Goal: Transaction & Acquisition: Book appointment/travel/reservation

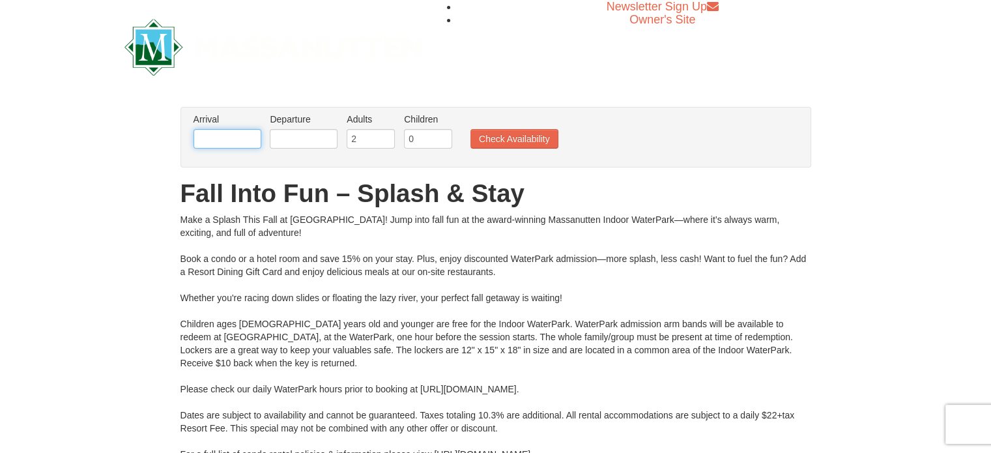
click at [223, 137] on input "text" at bounding box center [228, 139] width 68 height 20
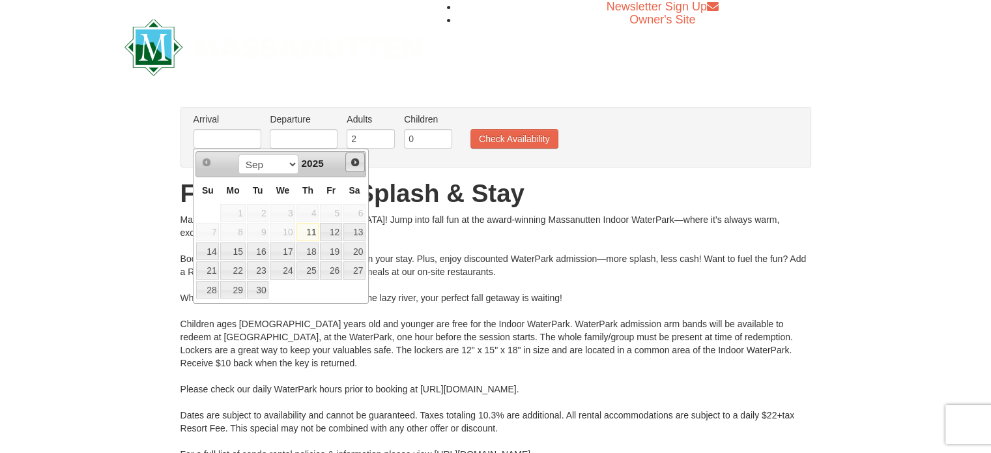
click at [359, 160] on span "Next" at bounding box center [355, 162] width 10 height 10
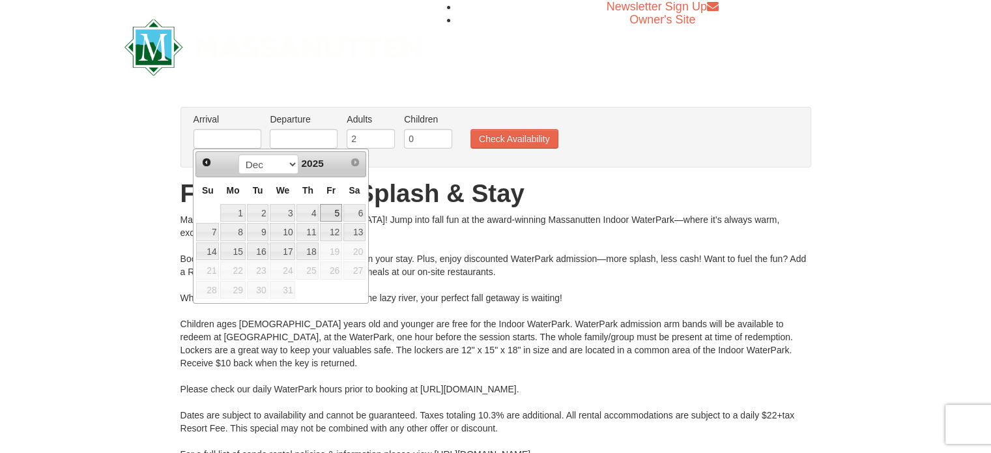
click at [332, 211] on link "5" at bounding box center [331, 213] width 22 height 18
type input "[DATE]"
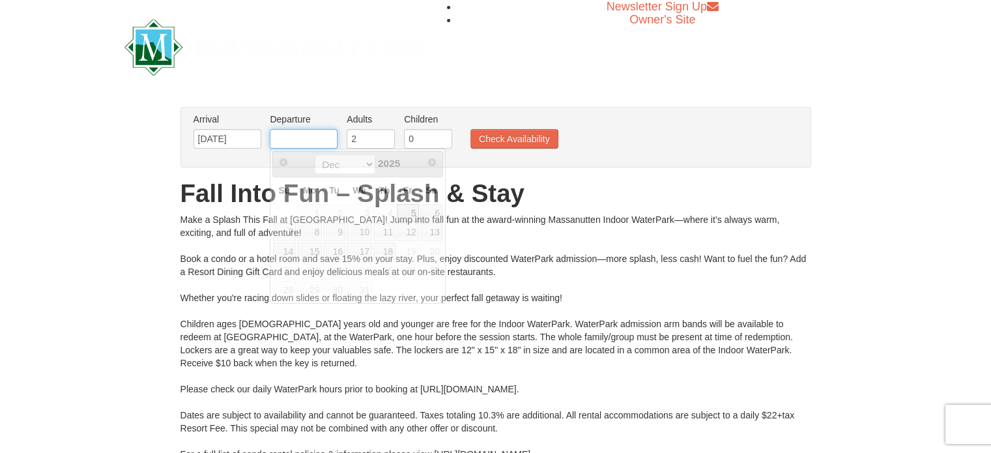
click at [308, 136] on input "text" at bounding box center [304, 139] width 68 height 20
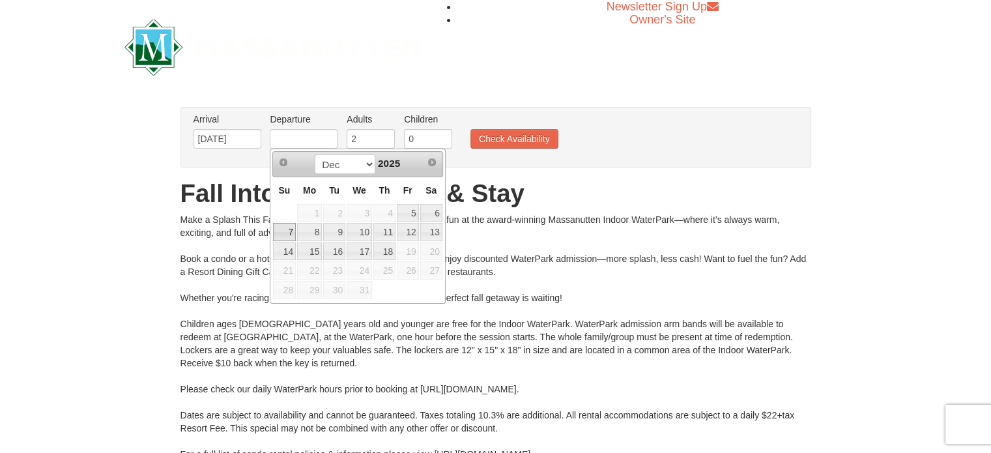
click at [287, 229] on link "7" at bounding box center [284, 232] width 23 height 18
type input "[DATE]"
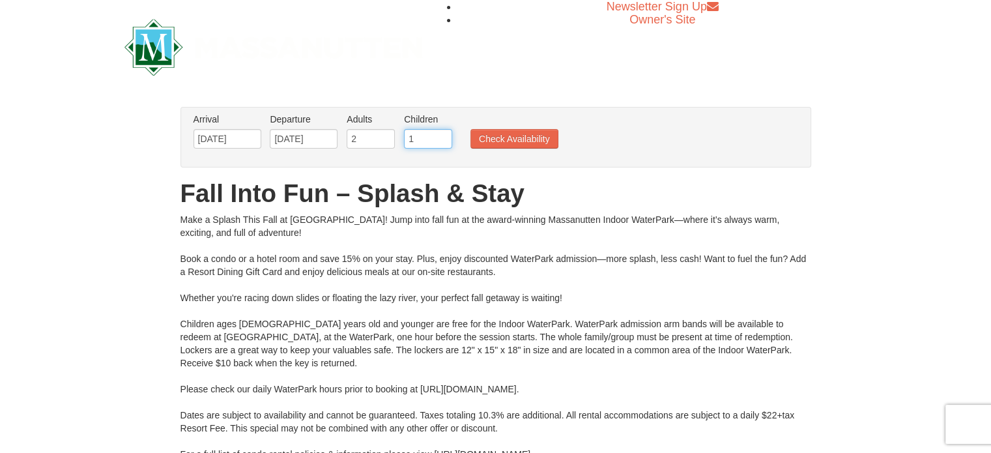
click at [441, 132] on input "1" at bounding box center [428, 139] width 48 height 20
type input "2"
click at [441, 132] on input "2" at bounding box center [428, 139] width 48 height 20
click at [503, 140] on button "Check Availability" at bounding box center [514, 139] width 88 height 20
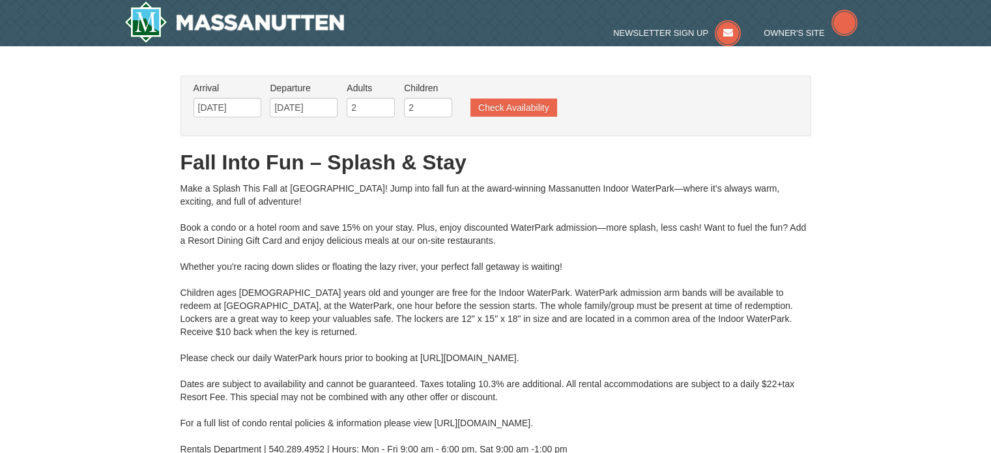
type input "[DATE]"
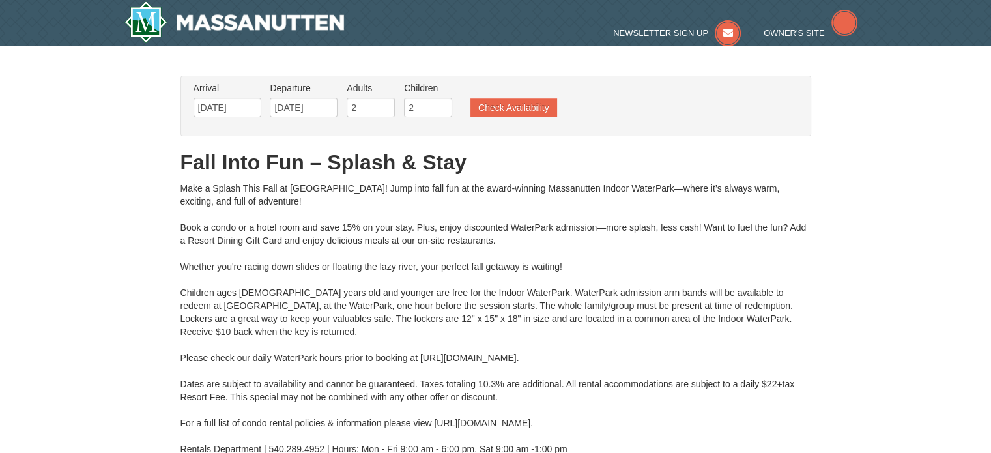
type input "[DATE]"
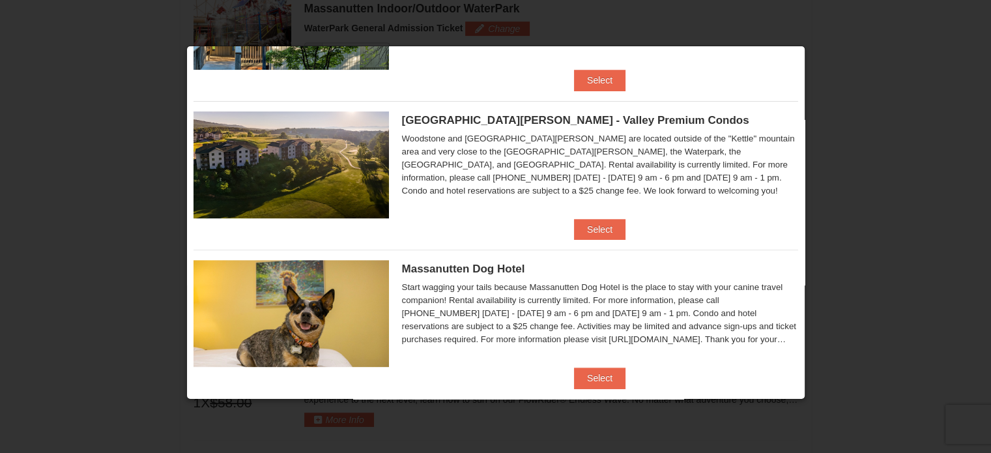
scroll to position [442, 0]
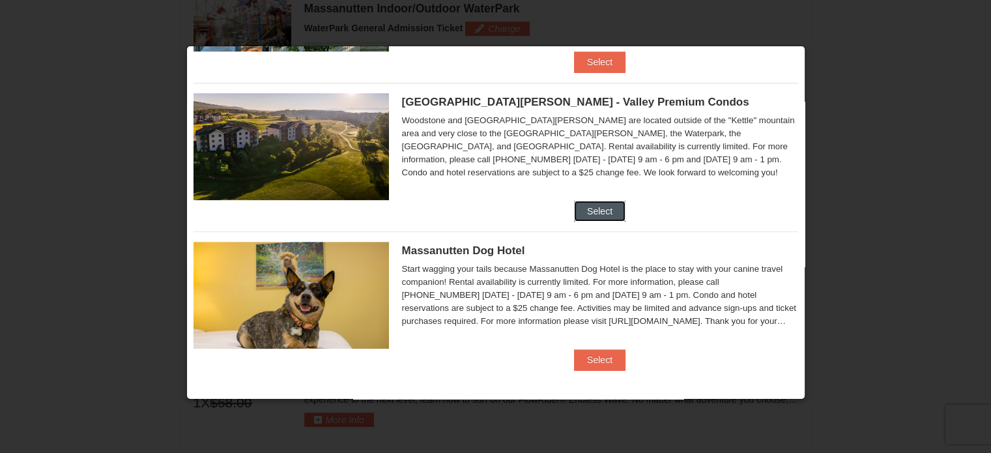
click at [591, 210] on button "Select" at bounding box center [599, 211] width 51 height 21
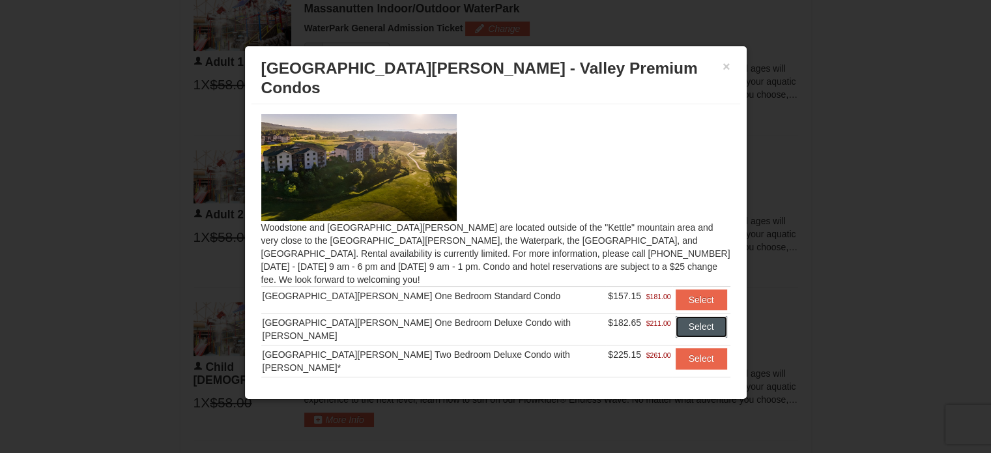
click at [681, 316] on button "Select" at bounding box center [701, 326] width 51 height 21
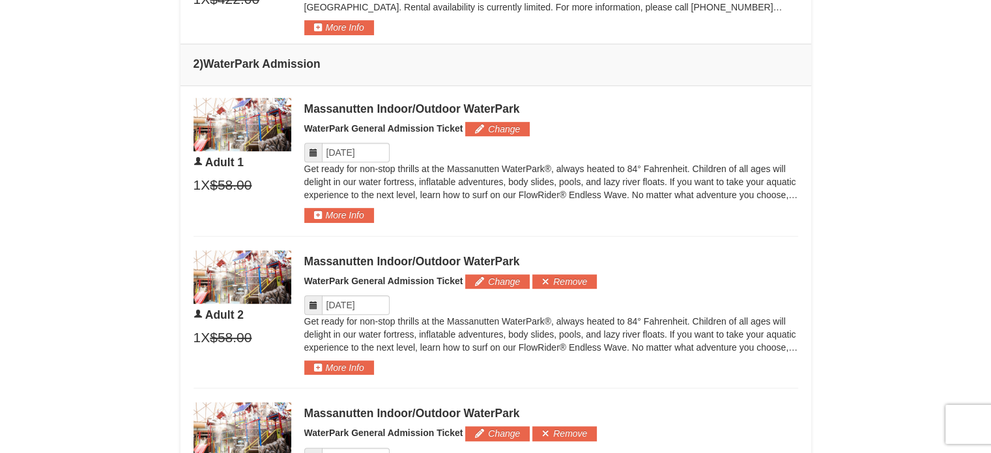
scroll to position [480, 0]
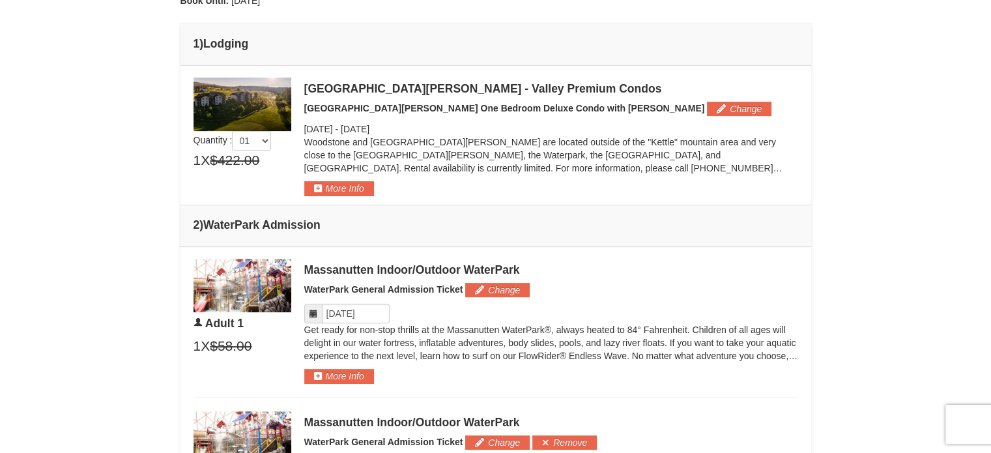
click at [313, 312] on icon at bounding box center [313, 313] width 9 height 9
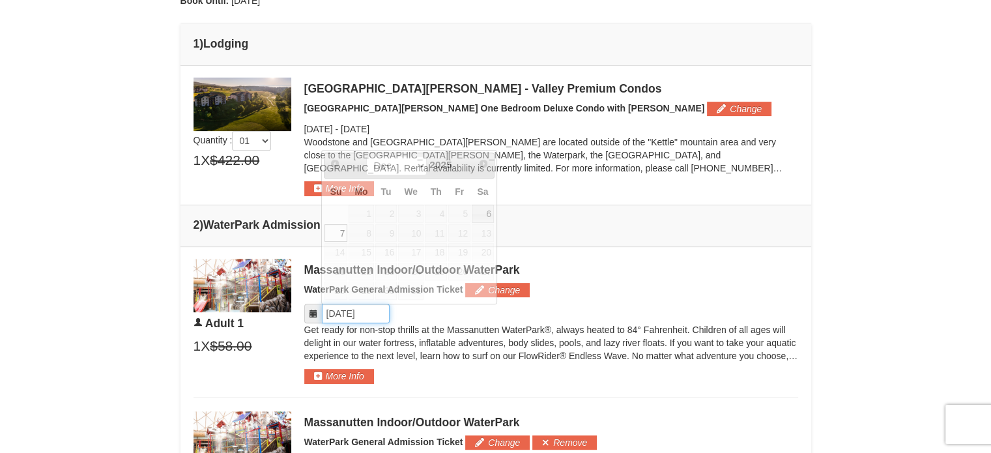
click at [351, 312] on input "Please format dates MM/DD/YYYY" at bounding box center [356, 314] width 68 height 20
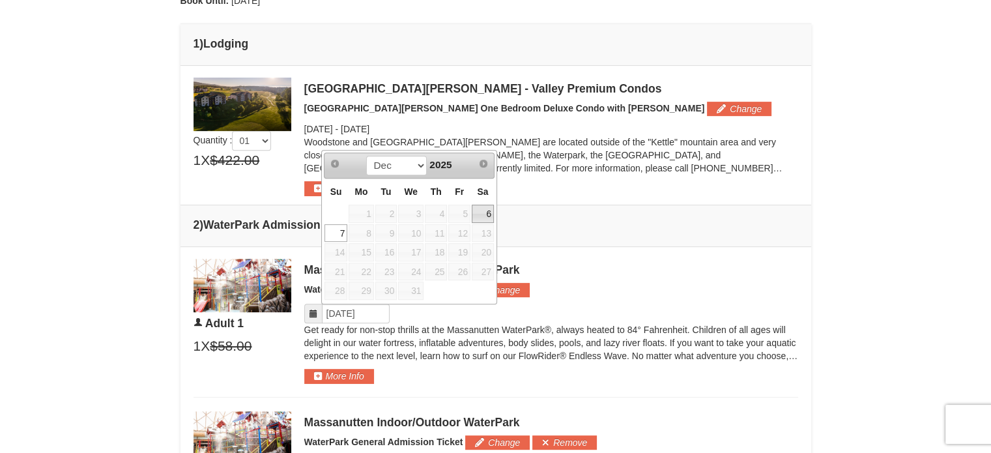
click at [487, 209] on link "6" at bounding box center [483, 214] width 22 height 18
type input "[DATE]"
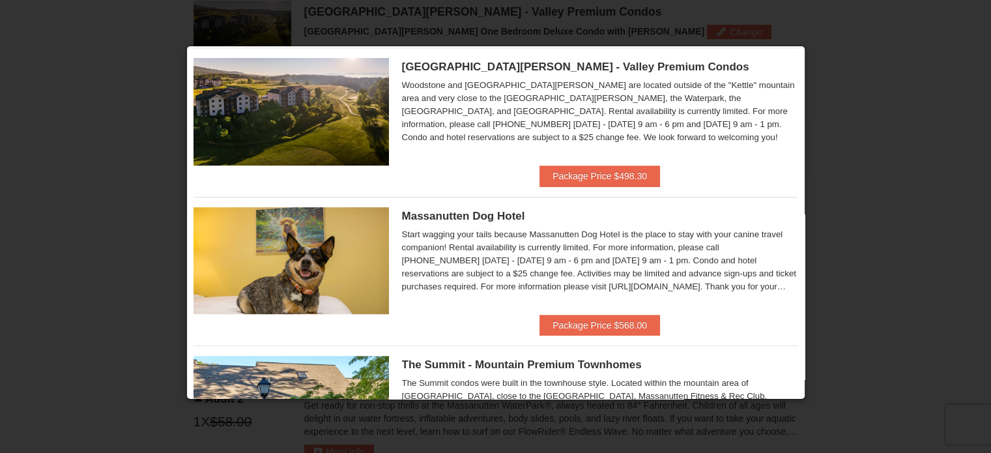
scroll to position [248, 0]
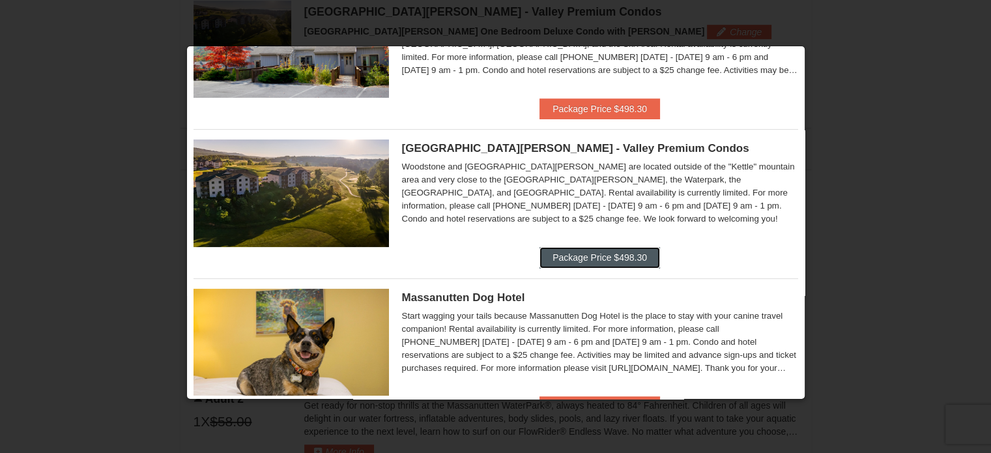
click at [565, 260] on button "Package Price $498.30" at bounding box center [599, 257] width 121 height 21
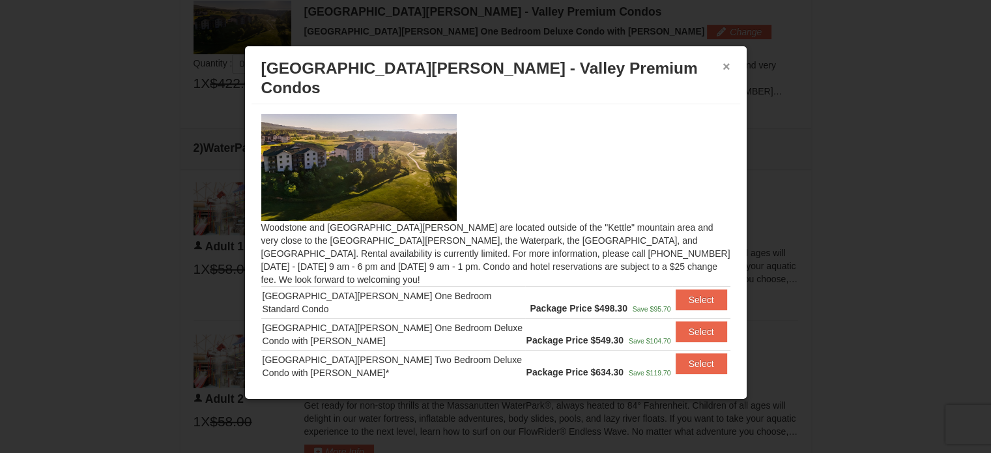
click at [726, 60] on button "×" at bounding box center [727, 66] width 8 height 13
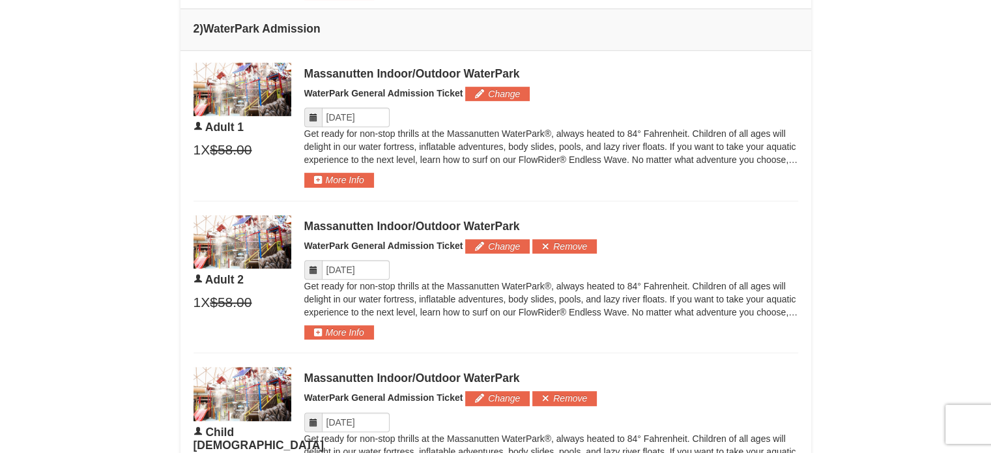
scroll to position [687, 0]
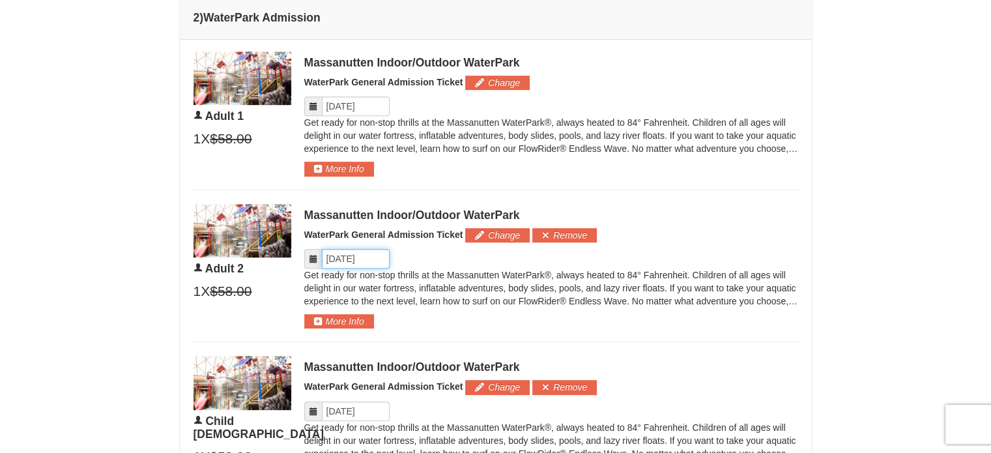
drag, startPoint x: 345, startPoint y: 253, endPoint x: 352, endPoint y: 255, distance: 7.4
click at [347, 253] on input "Please format dates MM/DD/YYYY" at bounding box center [356, 259] width 68 height 20
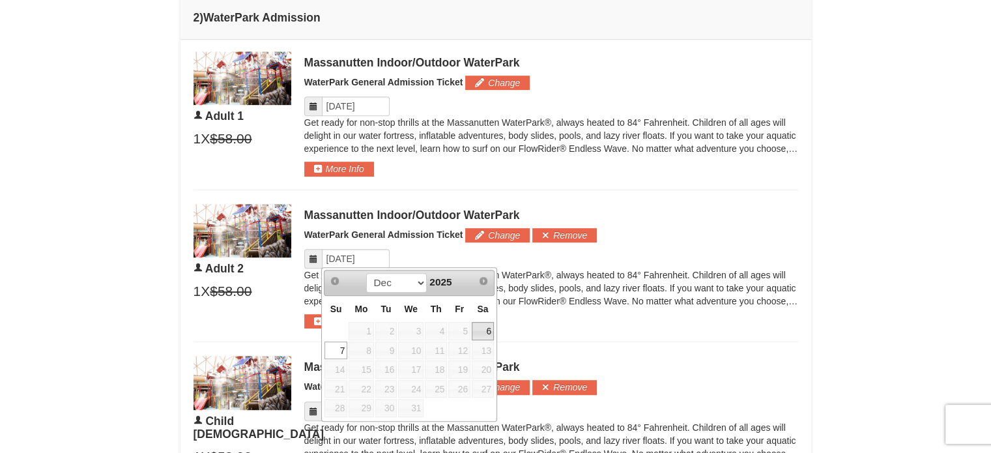
click at [485, 330] on link "6" at bounding box center [483, 331] width 22 height 18
type input "[DATE]"
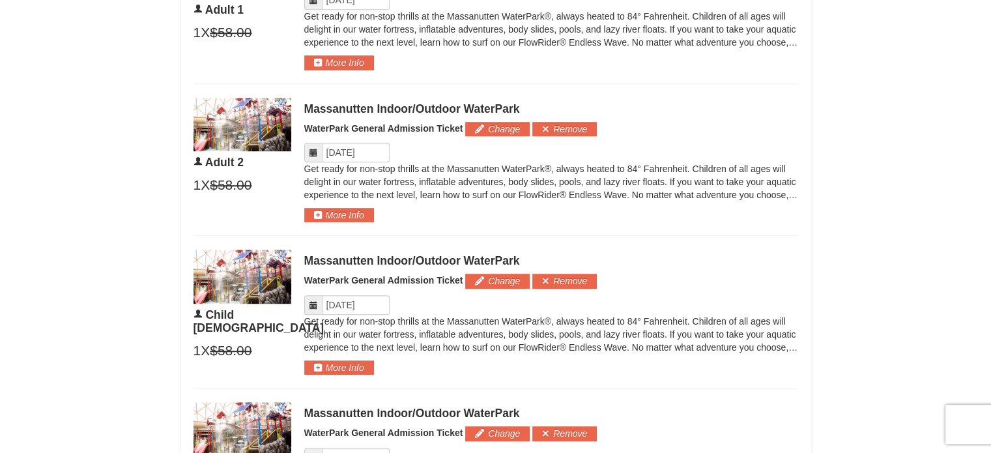
scroll to position [883, 0]
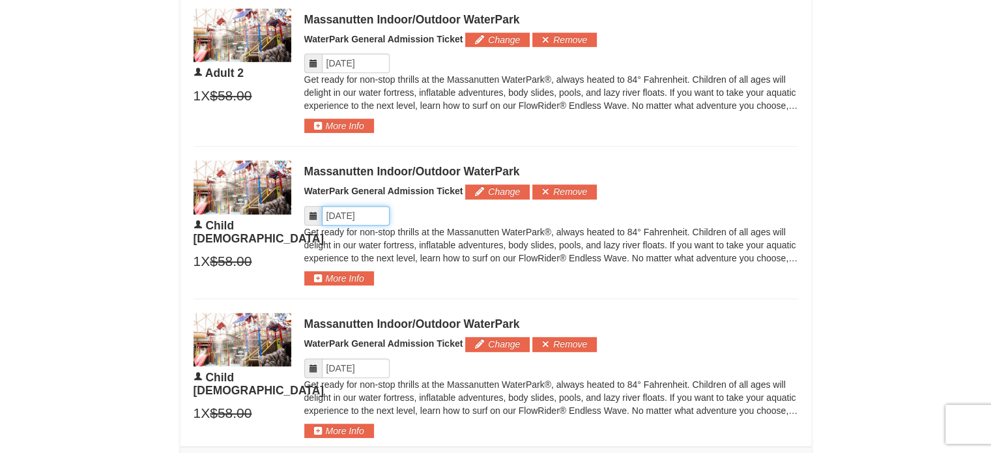
click at [341, 220] on input "Please format dates MM/DD/YYYY" at bounding box center [356, 216] width 68 height 20
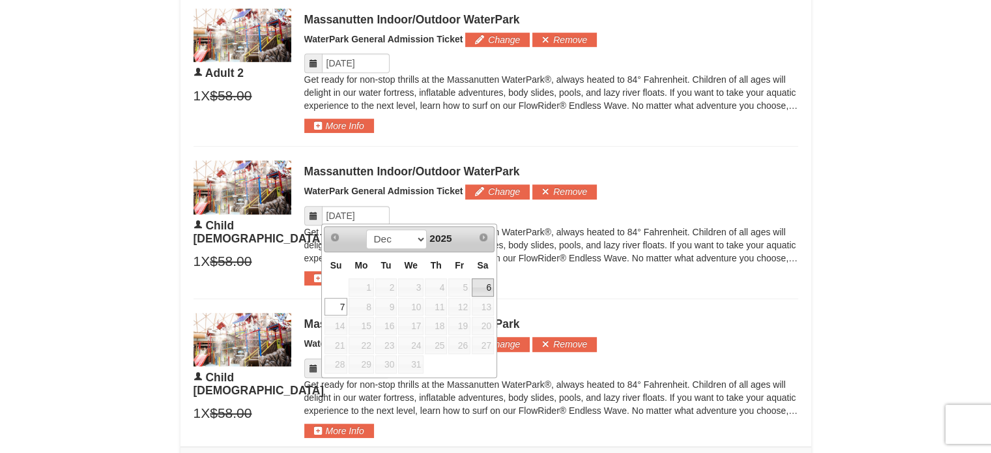
click at [487, 285] on link "6" at bounding box center [483, 287] width 22 height 18
type input "[DATE]"
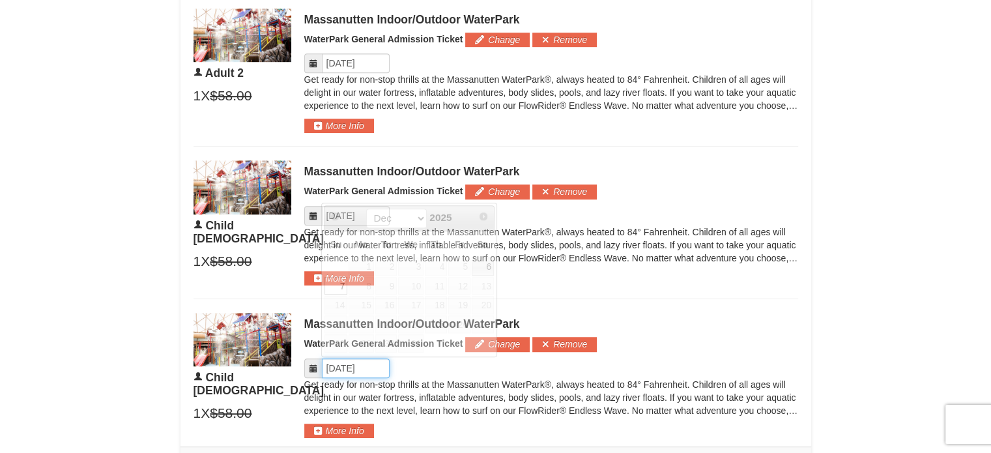
click at [349, 366] on input "Please format dates MM/DD/YYYY" at bounding box center [356, 368] width 68 height 20
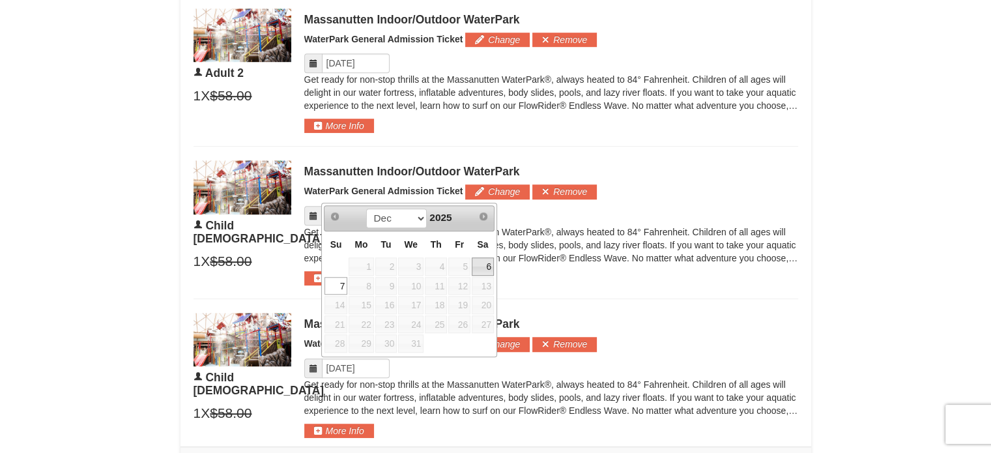
click at [485, 268] on link "6" at bounding box center [483, 266] width 22 height 18
type input "[DATE]"
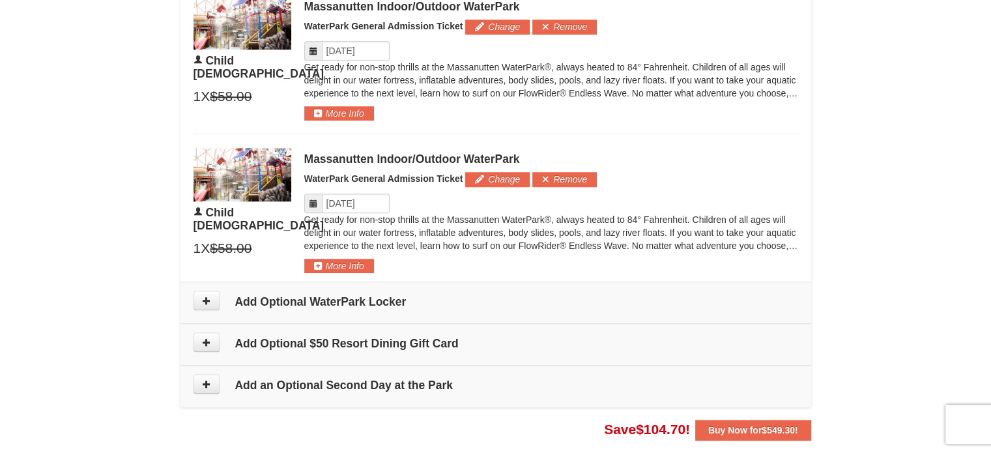
scroll to position [1209, 0]
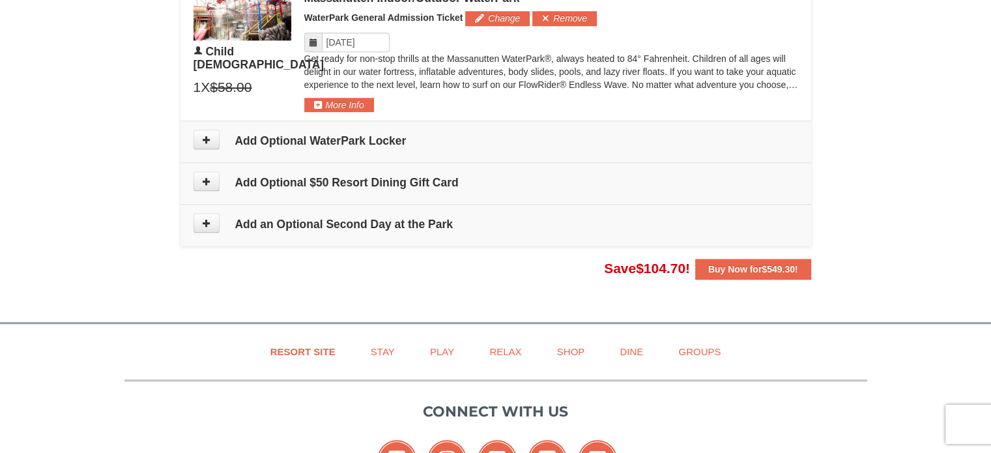
click at [258, 220] on h4 "Add an Optional Second Day at the Park" at bounding box center [496, 224] width 605 height 13
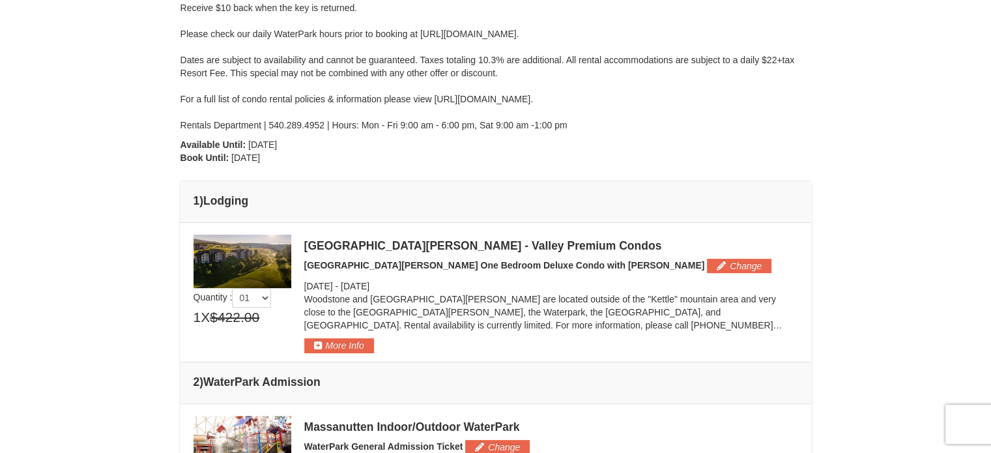
scroll to position [326, 0]
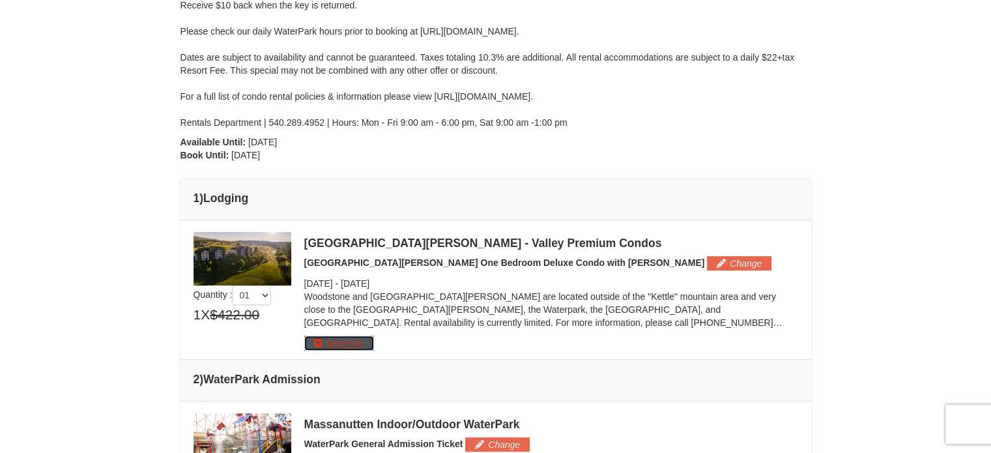
click at [352, 341] on button "More Info" at bounding box center [339, 343] width 70 height 14
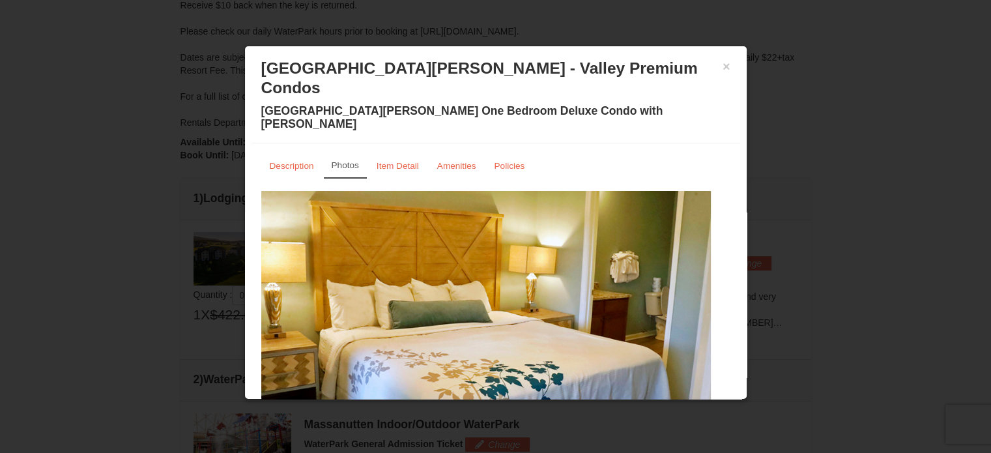
scroll to position [42, 0]
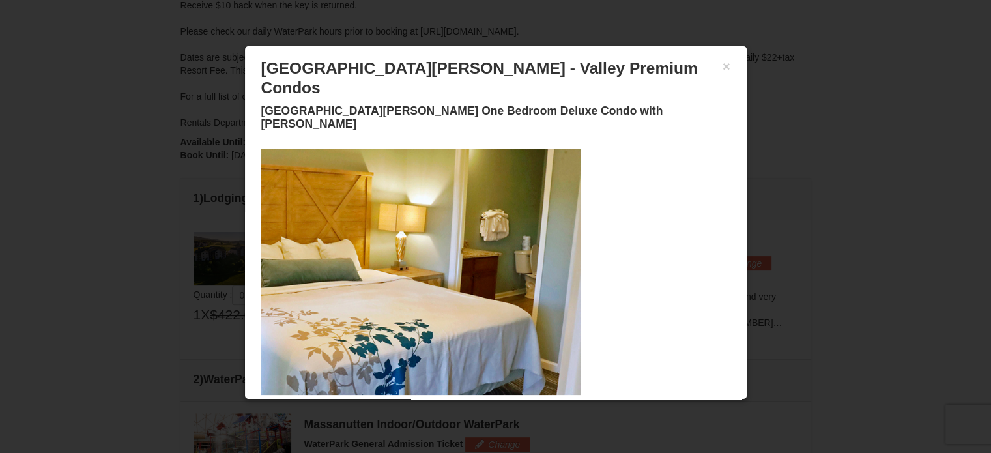
drag, startPoint x: 686, startPoint y: 231, endPoint x: 456, endPoint y: 207, distance: 231.2
click at [456, 207] on img at bounding box center [356, 272] width 450 height 246
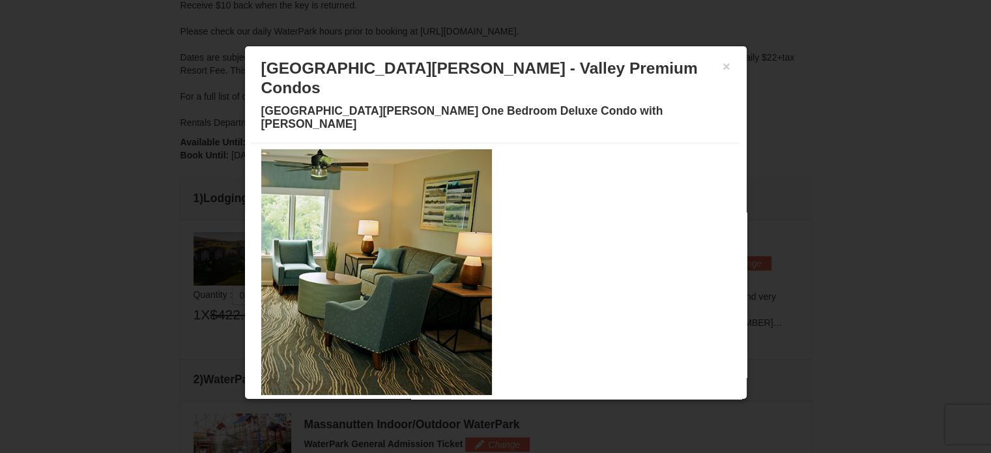
drag, startPoint x: 678, startPoint y: 228, endPoint x: 401, endPoint y: 231, distance: 276.3
click at [392, 227] on img at bounding box center [267, 272] width 450 height 246
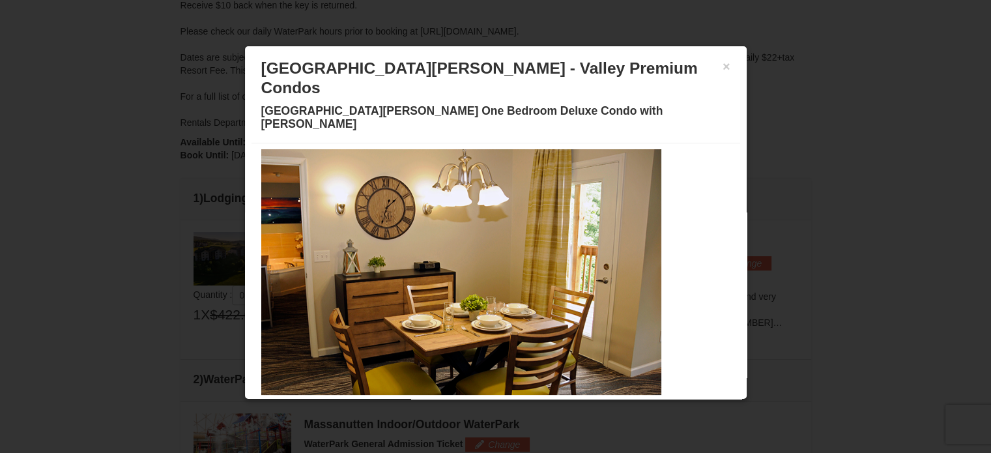
drag, startPoint x: 685, startPoint y: 242, endPoint x: 379, endPoint y: 255, distance: 306.5
click at [384, 255] on img at bounding box center [437, 272] width 450 height 246
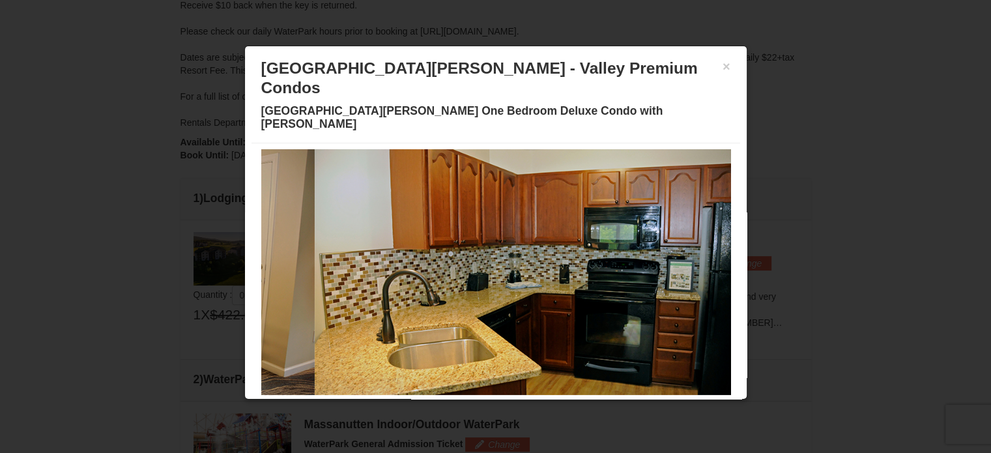
drag, startPoint x: 425, startPoint y: 241, endPoint x: 688, endPoint y: 242, distance: 263.2
click at [688, 242] on img at bounding box center [540, 272] width 450 height 246
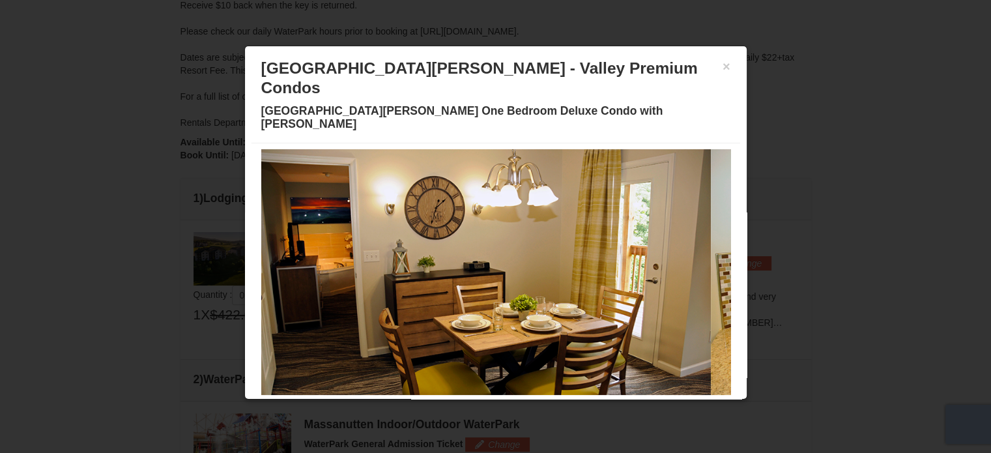
drag, startPoint x: 765, startPoint y: 232, endPoint x: 403, endPoint y: 247, distance: 362.6
drag, startPoint x: 673, startPoint y: 237, endPoint x: 305, endPoint y: 246, distance: 368.2
click at [311, 247] on img at bounding box center [486, 272] width 450 height 246
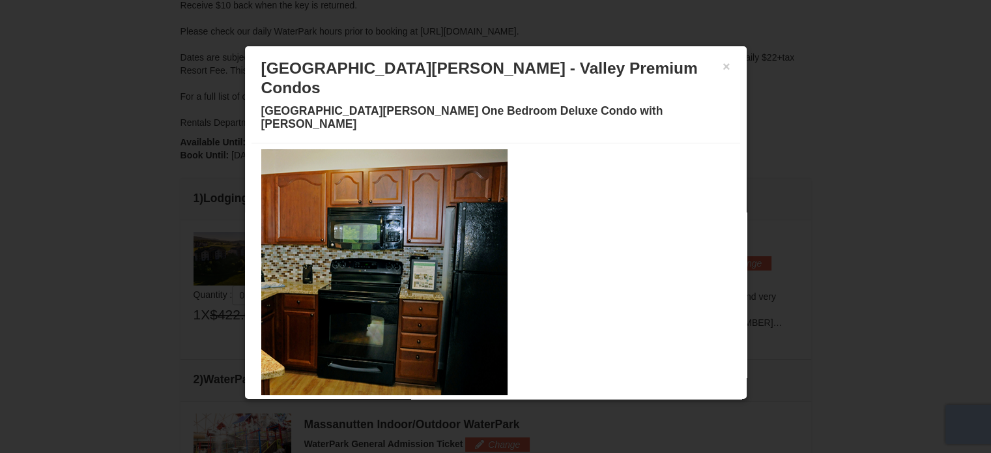
drag, startPoint x: 632, startPoint y: 227, endPoint x: 286, endPoint y: 251, distance: 346.8
click at [276, 250] on img at bounding box center [283, 272] width 450 height 246
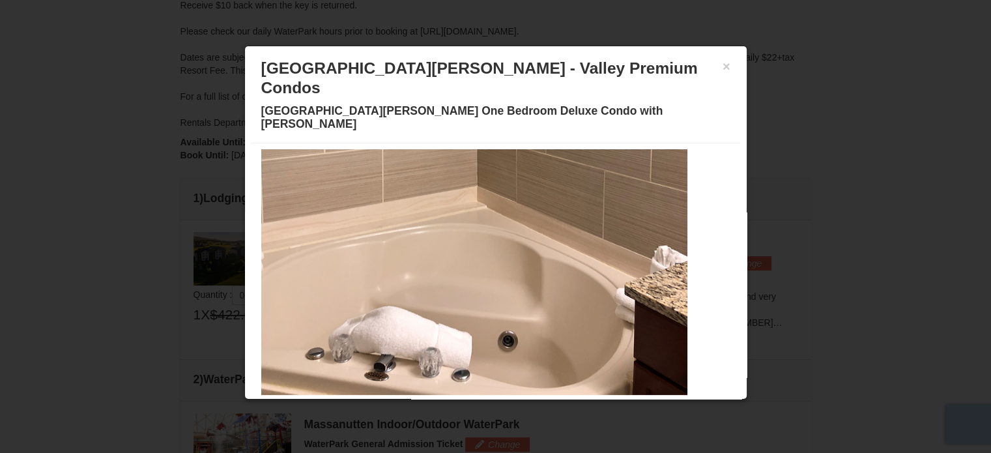
drag, startPoint x: 657, startPoint y: 232, endPoint x: 286, endPoint y: 240, distance: 370.8
click at [289, 240] on img at bounding box center [463, 272] width 450 height 246
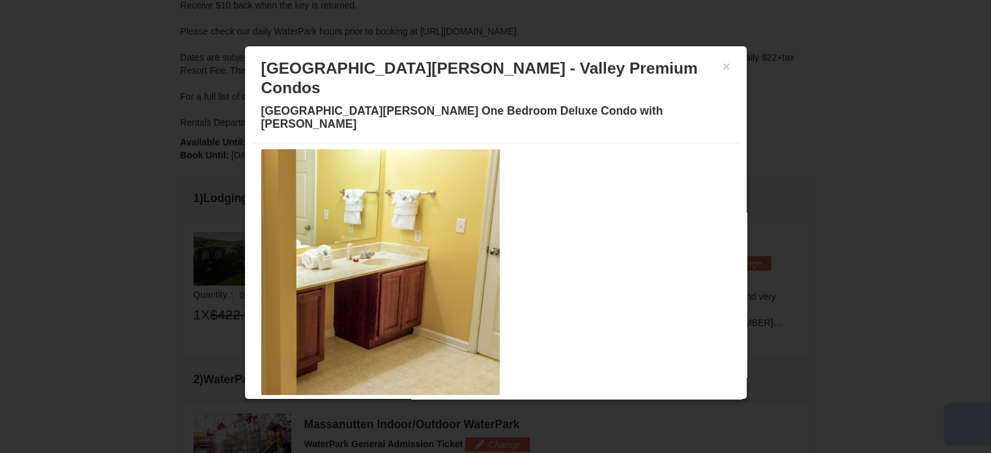
drag, startPoint x: 697, startPoint y: 234, endPoint x: 266, endPoint y: 252, distance: 431.7
click at [268, 252] on img at bounding box center [275, 272] width 450 height 246
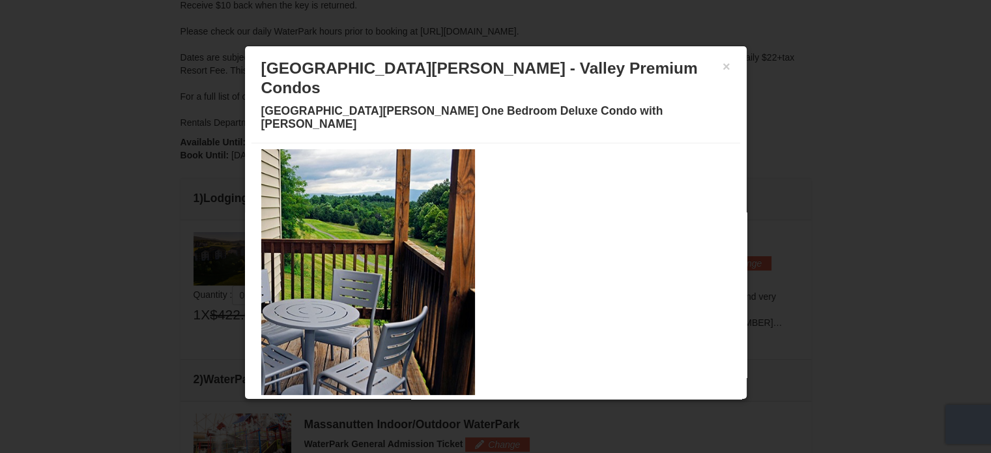
drag, startPoint x: 683, startPoint y: 239, endPoint x: 366, endPoint y: 250, distance: 318.1
click at [371, 250] on img at bounding box center [250, 272] width 450 height 246
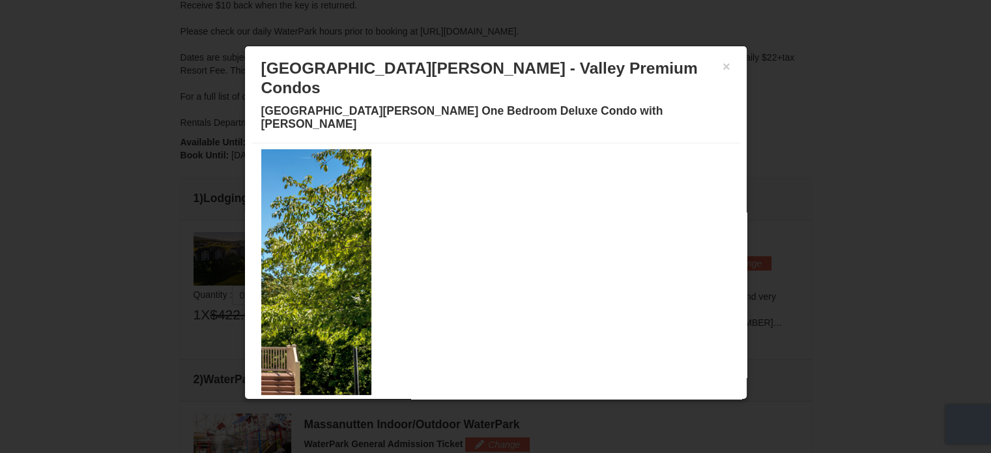
drag, startPoint x: 681, startPoint y: 247, endPoint x: 341, endPoint y: 255, distance: 339.6
click at [341, 255] on img at bounding box center [147, 272] width 450 height 246
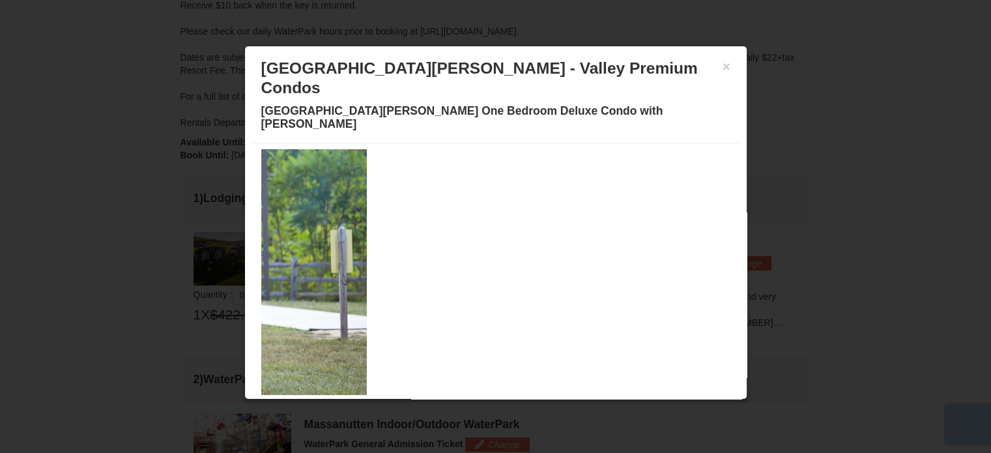
drag, startPoint x: 643, startPoint y: 236, endPoint x: 310, endPoint y: 246, distance: 333.1
click at [310, 246] on img at bounding box center [142, 272] width 450 height 246
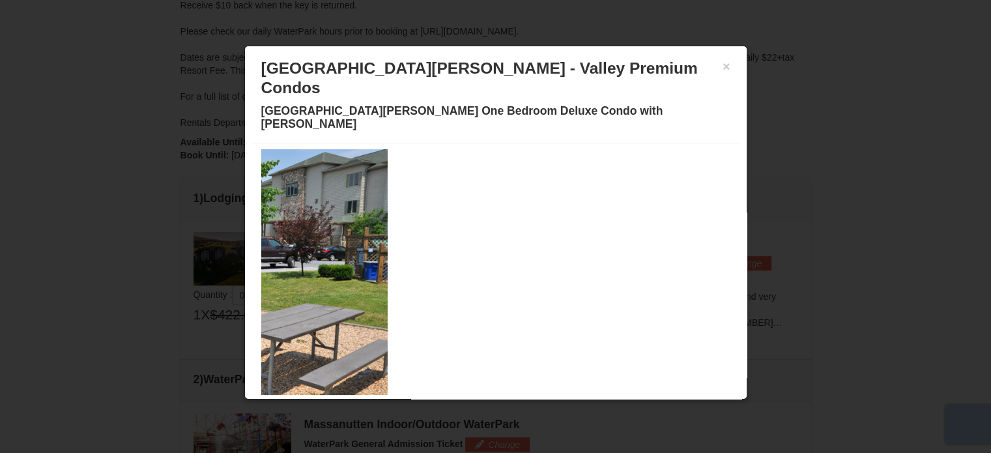
drag, startPoint x: 694, startPoint y: 222, endPoint x: 313, endPoint y: 239, distance: 381.5
click at [318, 238] on img at bounding box center [163, 272] width 450 height 246
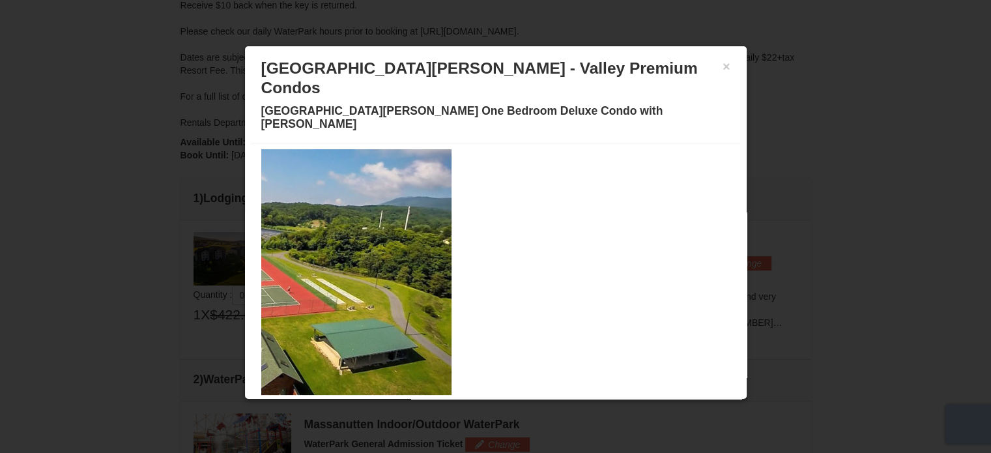
drag, startPoint x: 682, startPoint y: 222, endPoint x: 276, endPoint y: 249, distance: 406.8
click at [301, 248] on img at bounding box center [227, 272] width 450 height 246
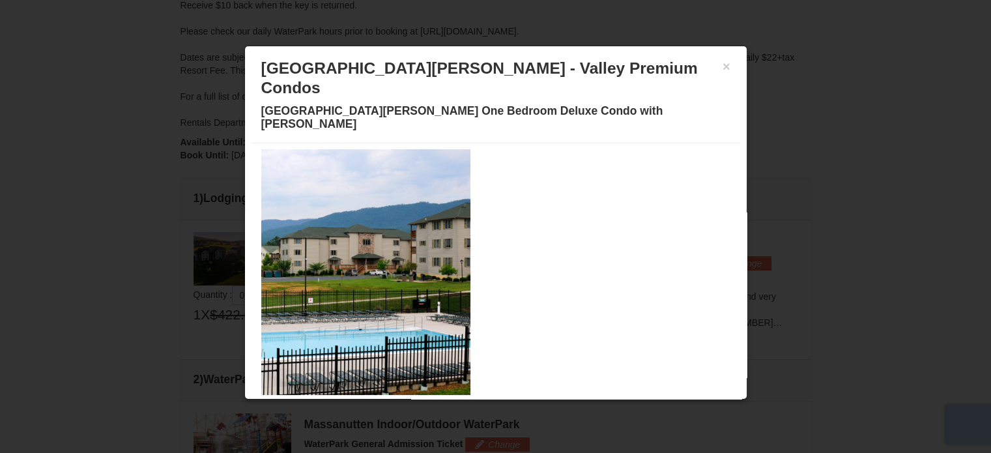
drag, startPoint x: 683, startPoint y: 244, endPoint x: 411, endPoint y: 267, distance: 272.6
click at [411, 267] on img at bounding box center [246, 272] width 450 height 246
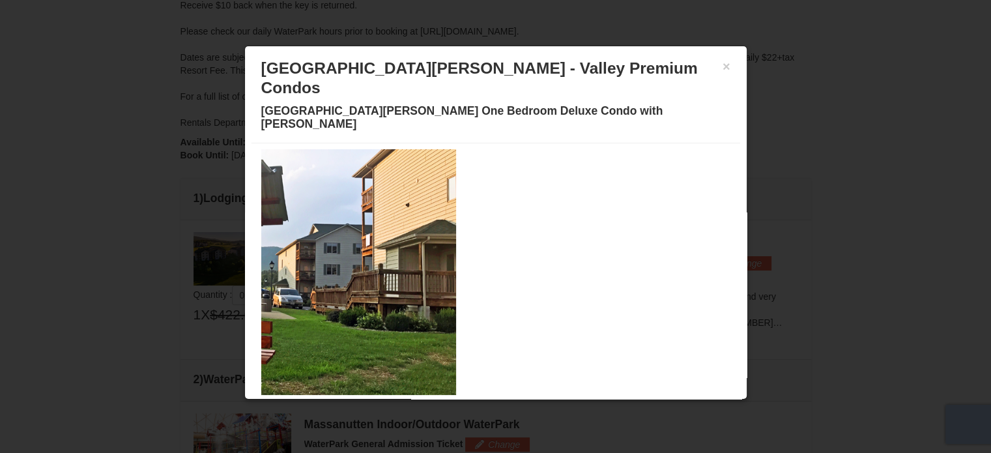
drag, startPoint x: 707, startPoint y: 218, endPoint x: 336, endPoint y: 252, distance: 372.3
click at [336, 251] on img at bounding box center [232, 272] width 450 height 246
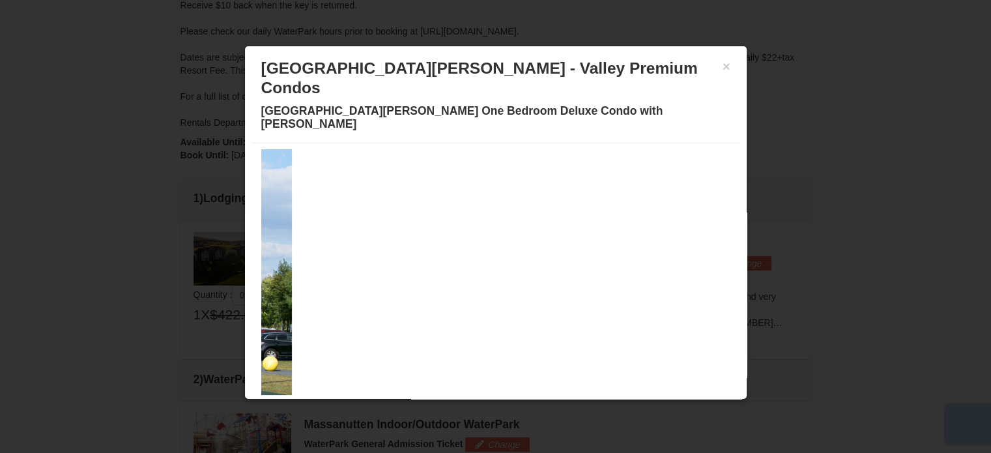
drag, startPoint x: 659, startPoint y: 216, endPoint x: 229, endPoint y: 263, distance: 433.1
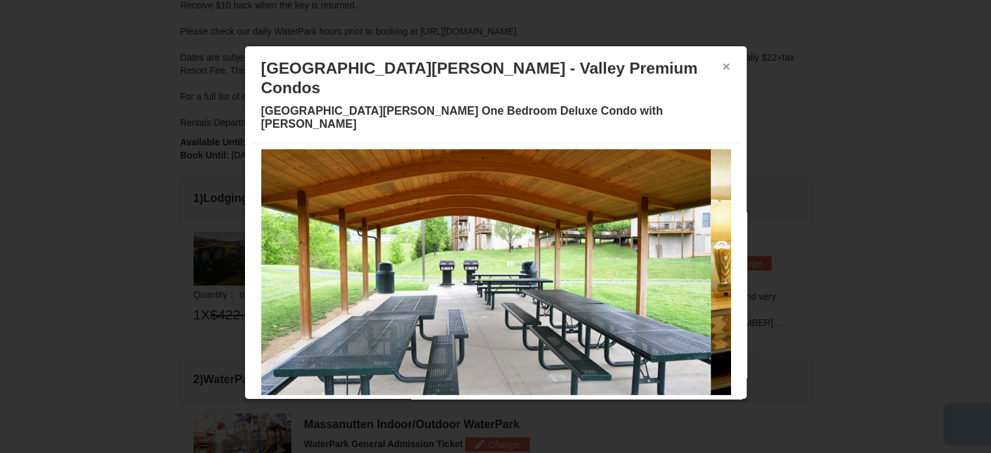
click at [723, 67] on button "×" at bounding box center [727, 66] width 8 height 13
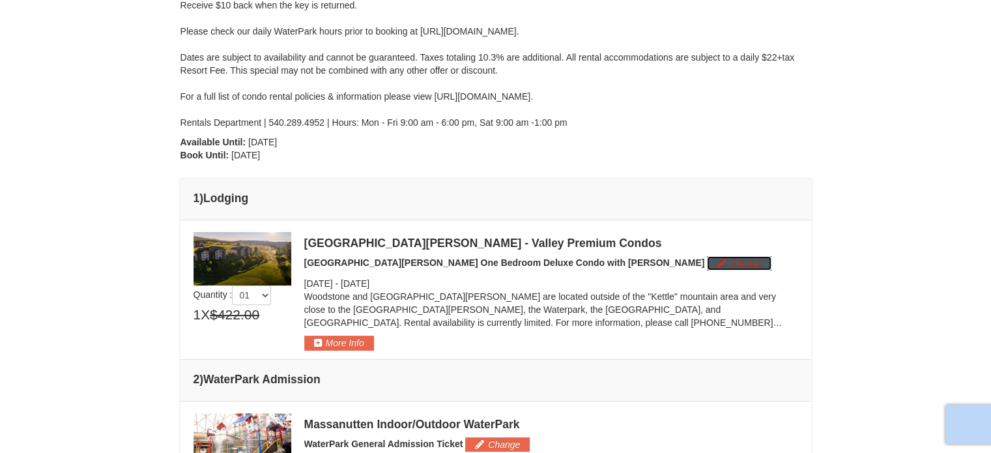
click at [707, 264] on button "Change" at bounding box center [739, 263] width 65 height 14
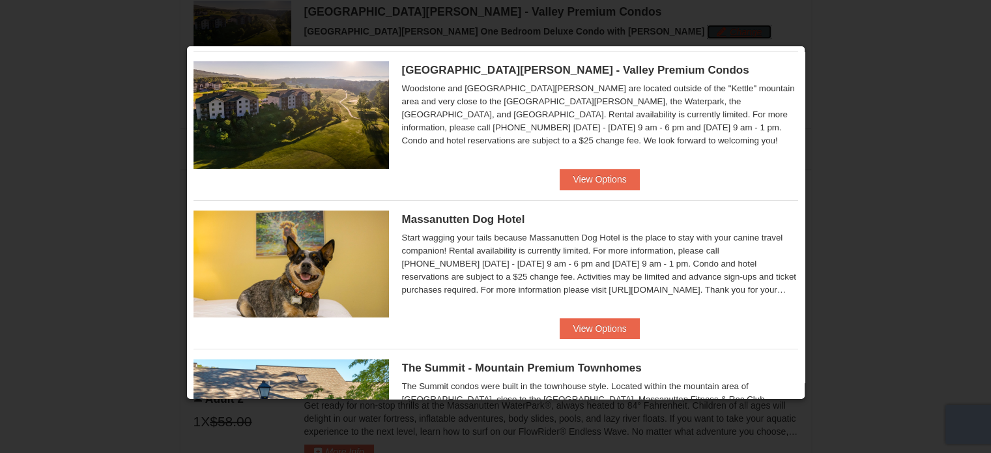
scroll to position [443, 0]
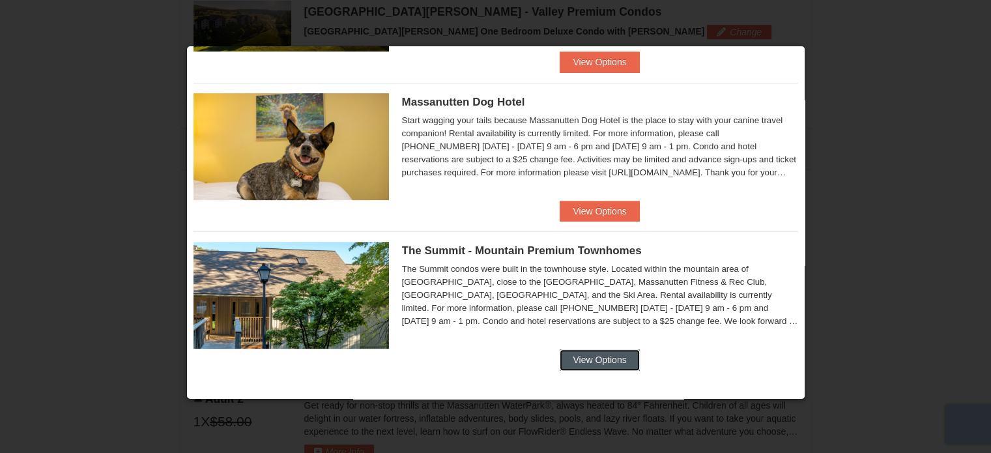
click at [594, 358] on button "View Options" at bounding box center [599, 359] width 79 height 21
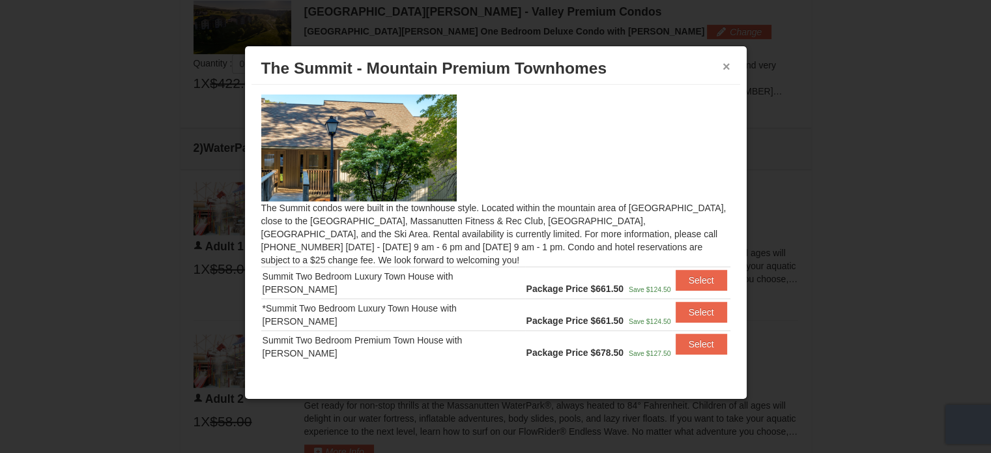
click at [728, 65] on button "×" at bounding box center [727, 66] width 8 height 13
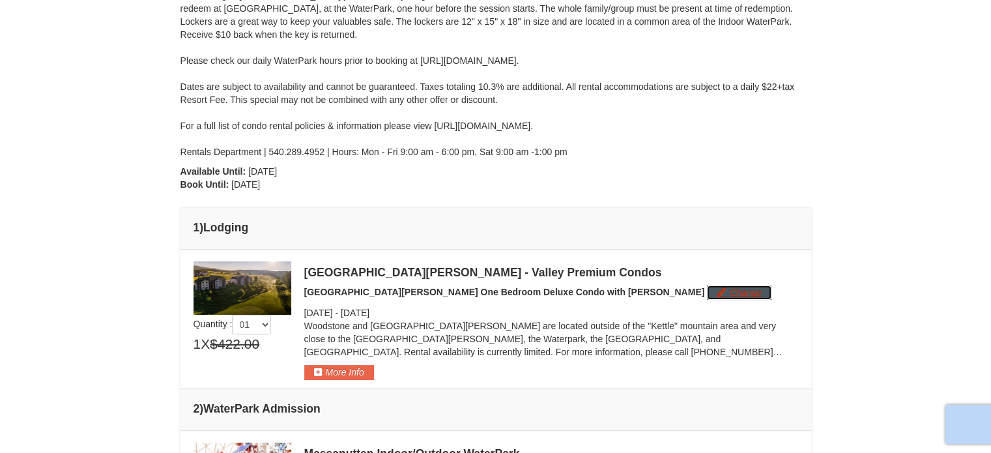
click at [707, 296] on button "Change" at bounding box center [739, 292] width 65 height 14
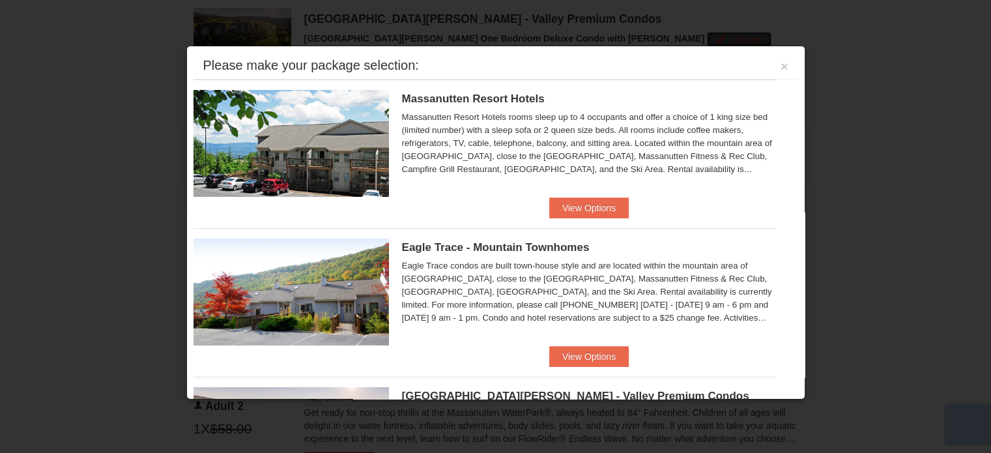
scroll to position [557, 0]
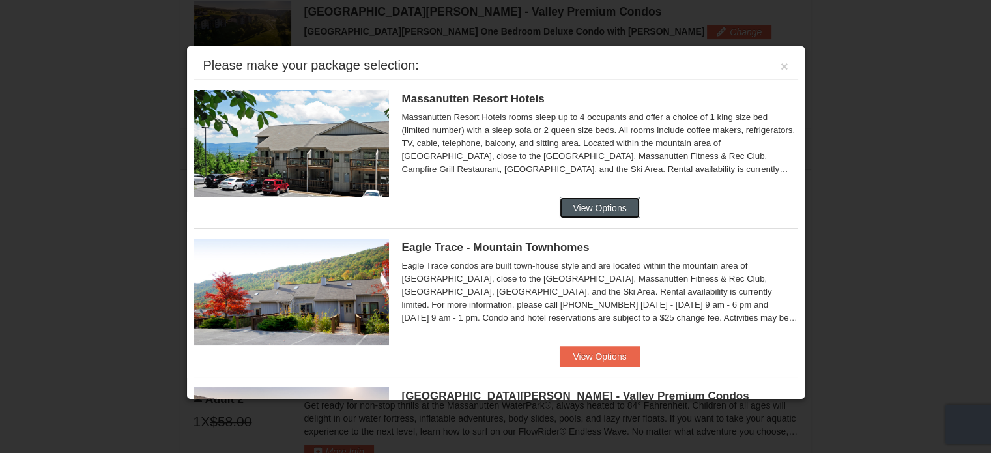
click at [581, 207] on button "View Options" at bounding box center [599, 207] width 79 height 21
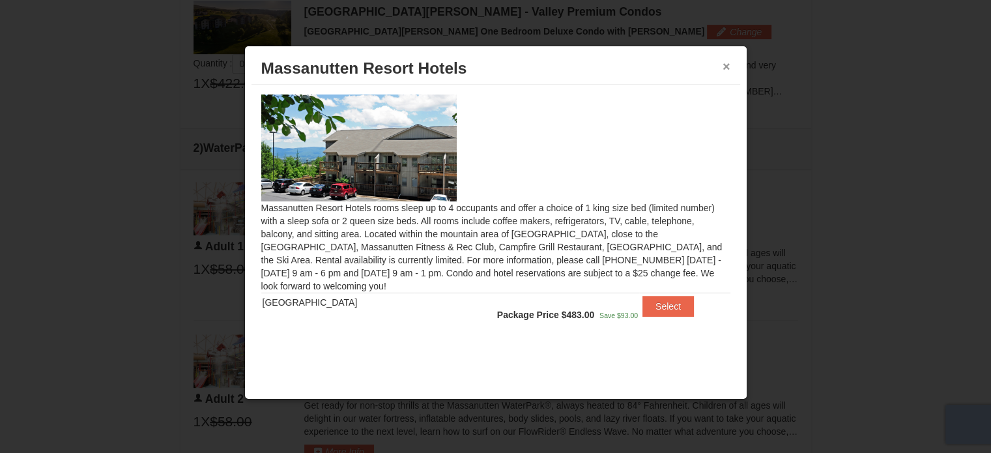
click at [728, 65] on button "×" at bounding box center [727, 66] width 8 height 13
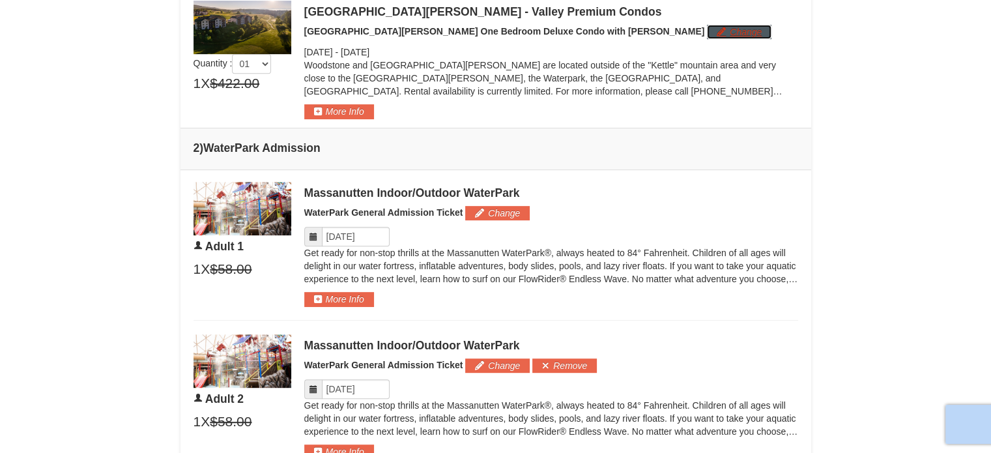
click at [707, 29] on button "Change" at bounding box center [739, 32] width 65 height 14
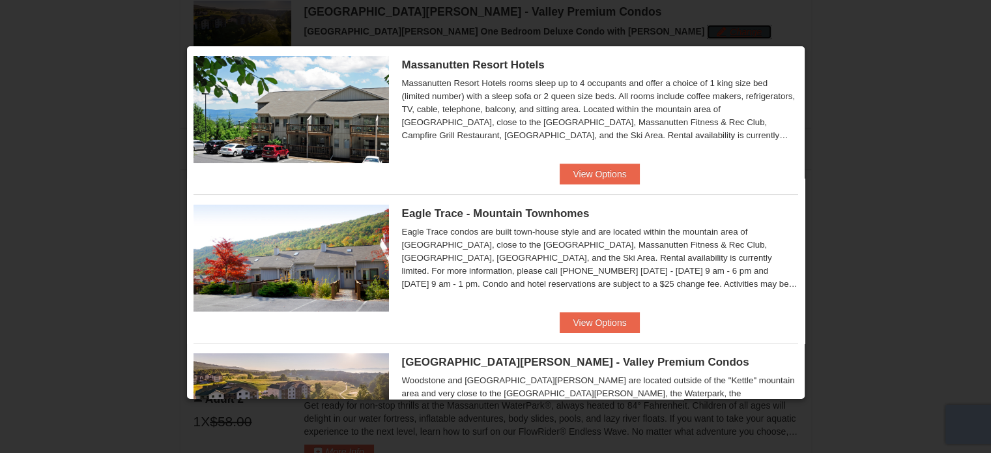
scroll to position [130, 0]
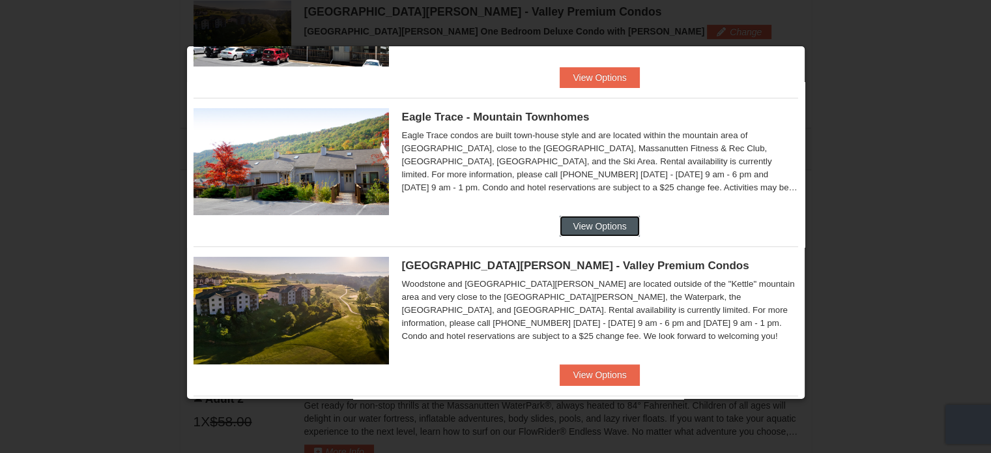
click at [584, 232] on button "View Options" at bounding box center [599, 226] width 79 height 21
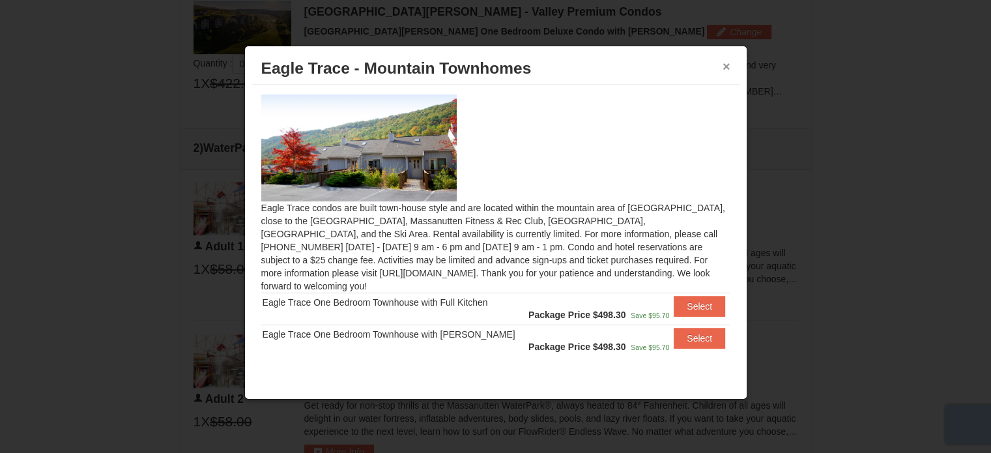
click at [726, 62] on button "×" at bounding box center [727, 66] width 8 height 13
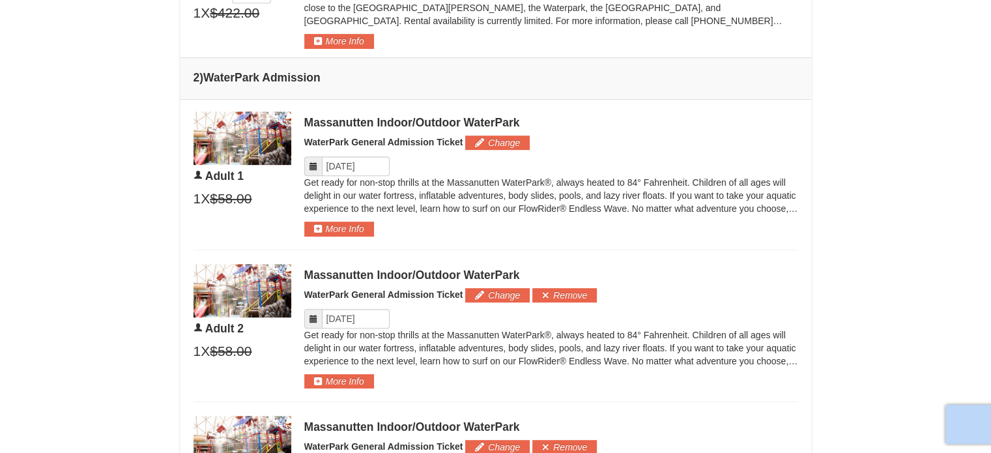
scroll to position [605, 0]
